Goal: Task Accomplishment & Management: Manage account settings

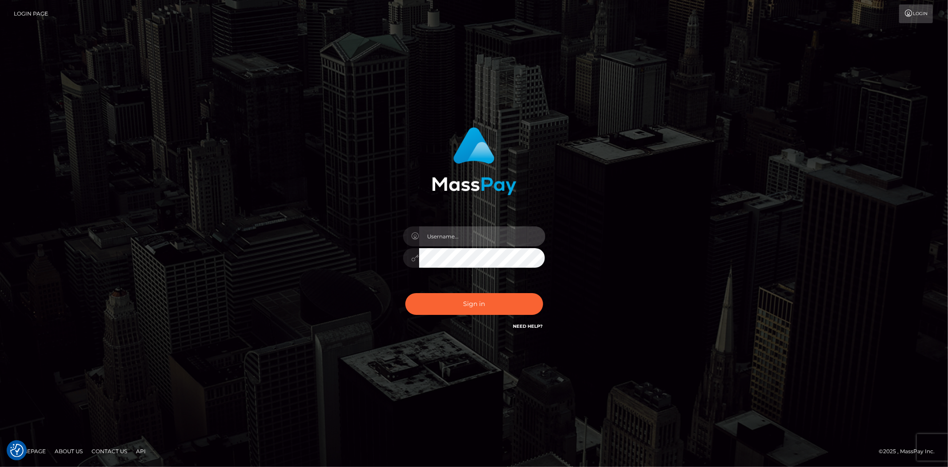
click at [449, 236] on input "text" at bounding box center [482, 236] width 126 height 20
type input "Bern.Spree"
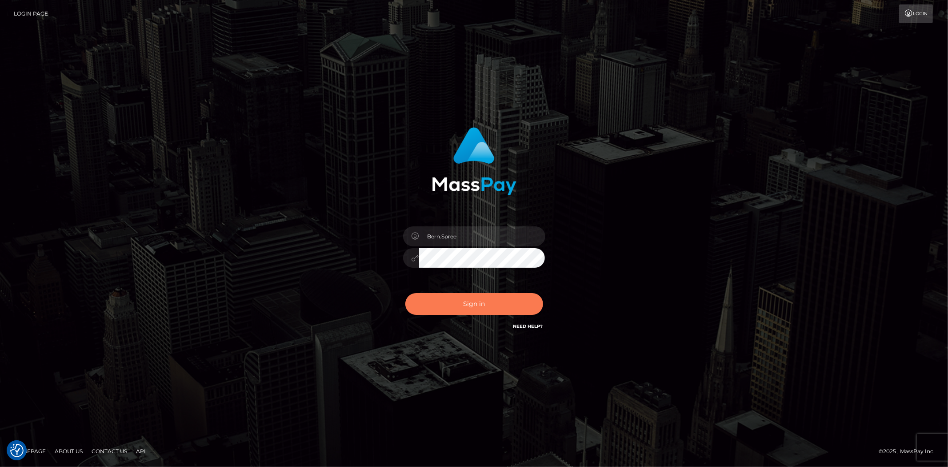
click at [447, 304] on button "Sign in" at bounding box center [474, 304] width 138 height 22
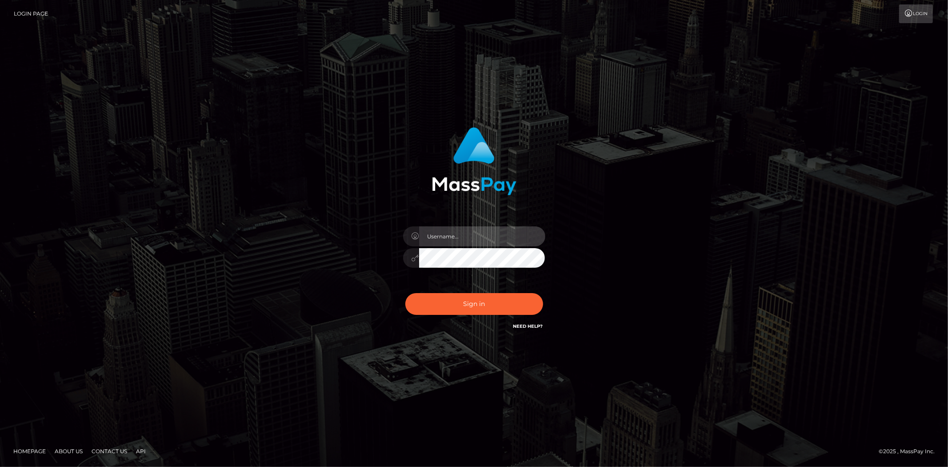
click at [443, 239] on input "text" at bounding box center [482, 236] width 126 height 20
type input "Bern.Spree"
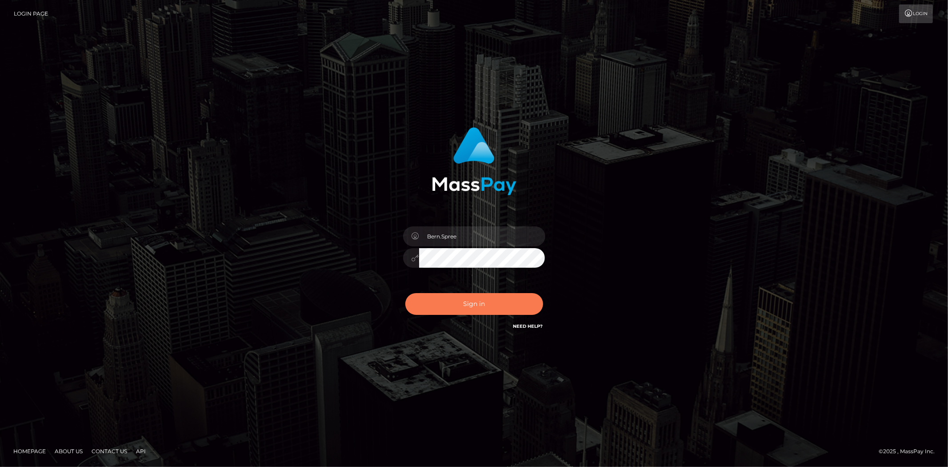
click at [448, 298] on button "Sign in" at bounding box center [474, 304] width 138 height 22
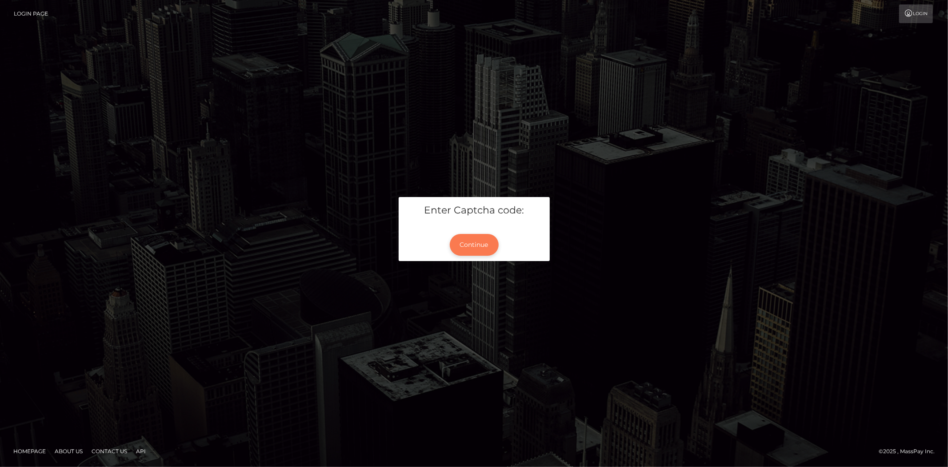
click at [482, 241] on button "Continue" at bounding box center [474, 245] width 49 height 22
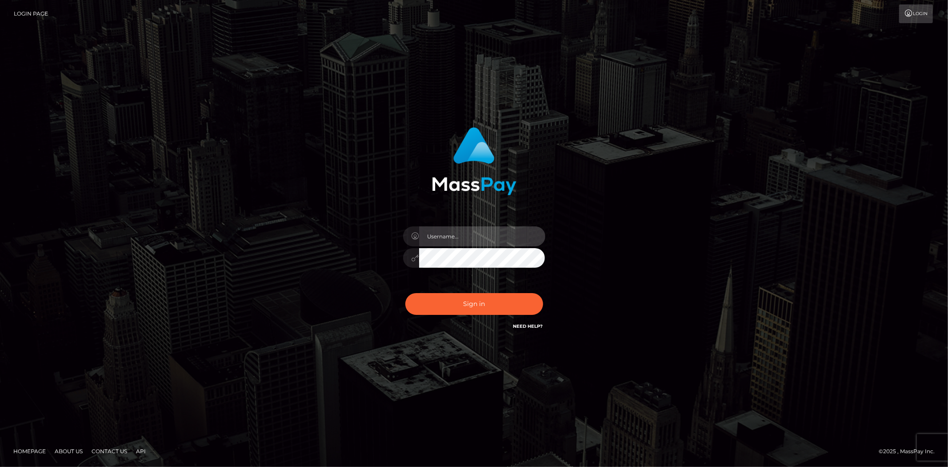
drag, startPoint x: 447, startPoint y: 236, endPoint x: 455, endPoint y: 242, distance: 9.2
click at [447, 236] on input "text" at bounding box center [482, 236] width 126 height 20
type input "Bern.Spree"
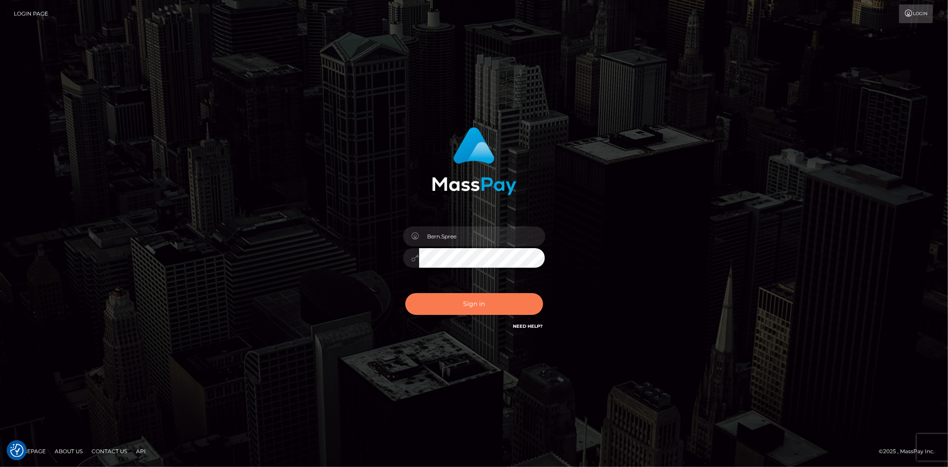
click at [459, 301] on button "Sign in" at bounding box center [474, 304] width 138 height 22
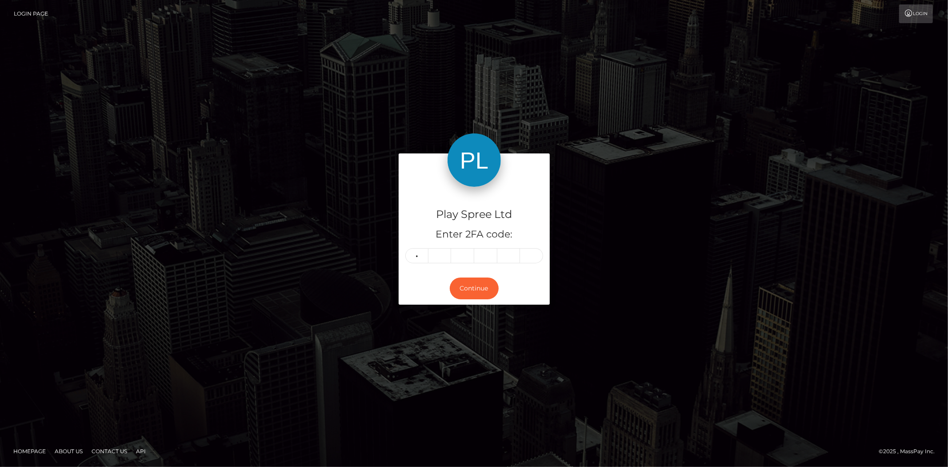
type input "2"
type input "3"
type input "5"
type input "2"
type input "9"
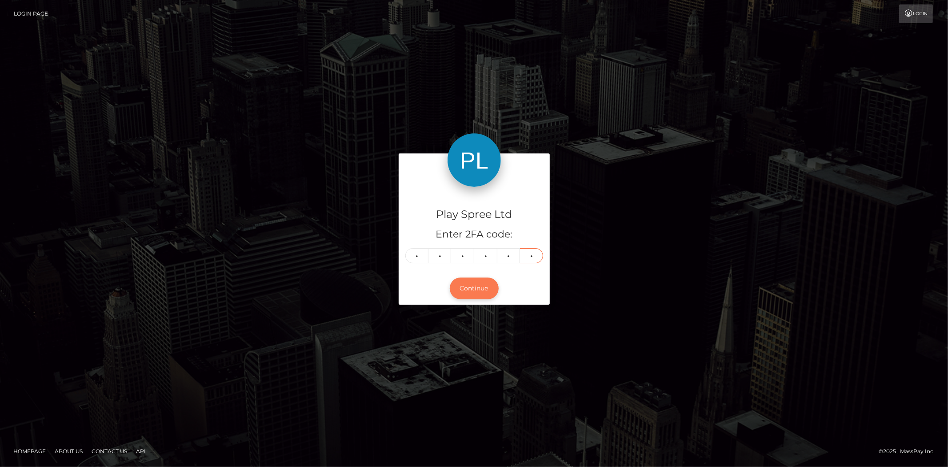
type input "3"
click at [483, 289] on button "Continue" at bounding box center [474, 288] width 49 height 22
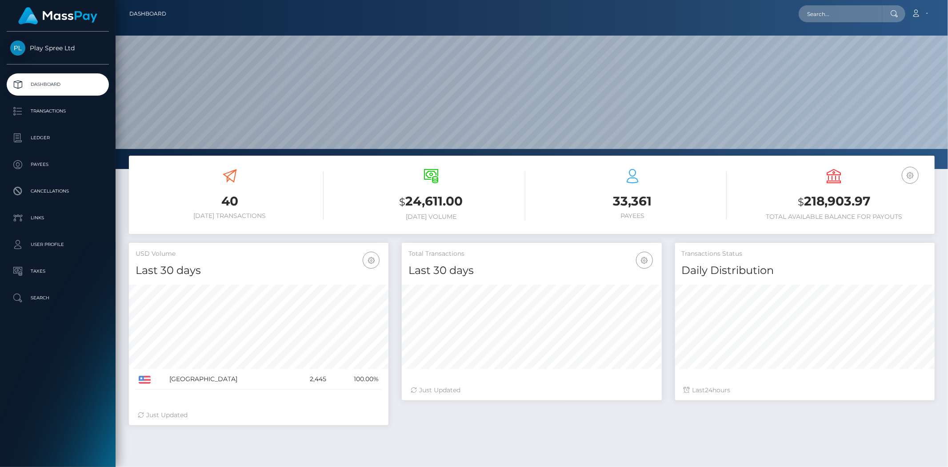
scroll to position [157, 260]
drag, startPoint x: 803, startPoint y: 201, endPoint x: 868, endPoint y: 199, distance: 64.9
click at [868, 199] on h3 "$ 218,903.97" at bounding box center [834, 201] width 188 height 18
copy h3 "218,903.97"
